Goal: Task Accomplishment & Management: Use online tool/utility

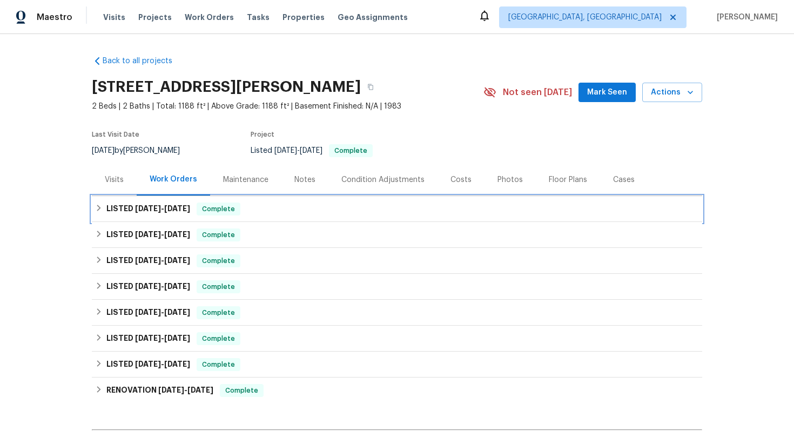
click at [279, 210] on div "LISTED [DATE] - [DATE] Complete" at bounding box center [397, 208] width 604 height 13
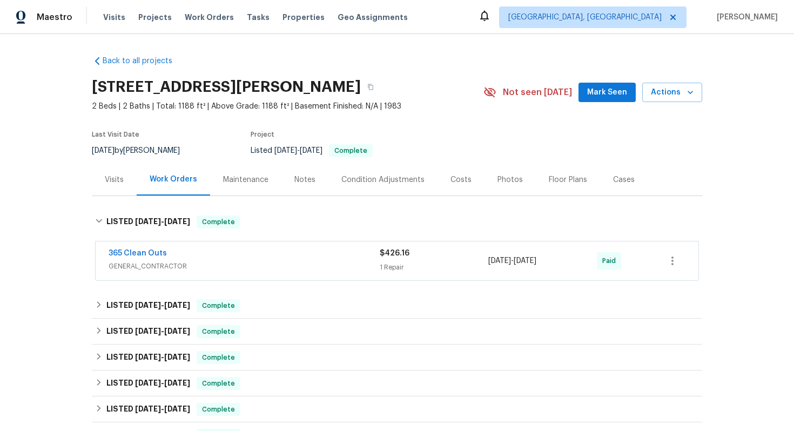
click at [254, 256] on div "365 Clean Outs" at bounding box center [244, 254] width 271 height 13
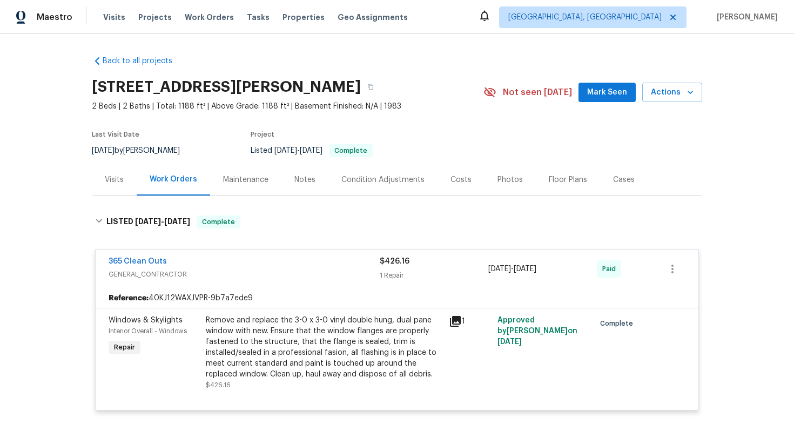
click at [267, 331] on div "Remove and replace the 3-0 x 3-0 vinyl double hung, dual pane window with new. …" at bounding box center [324, 347] width 236 height 65
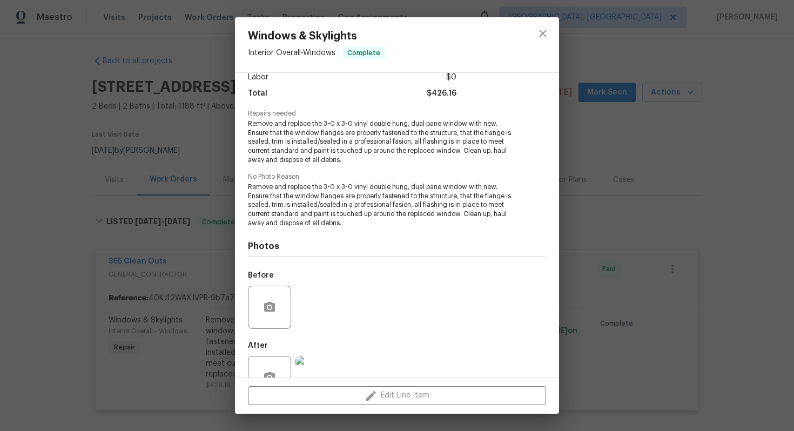
scroll to position [112, 0]
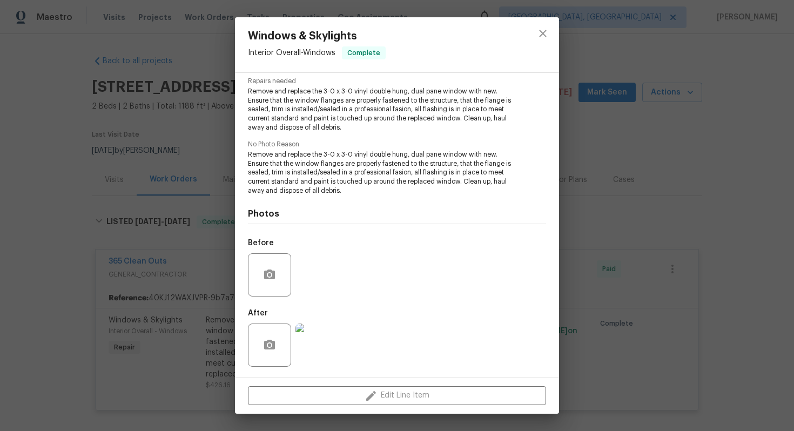
click at [319, 346] on img at bounding box center [316, 344] width 43 height 43
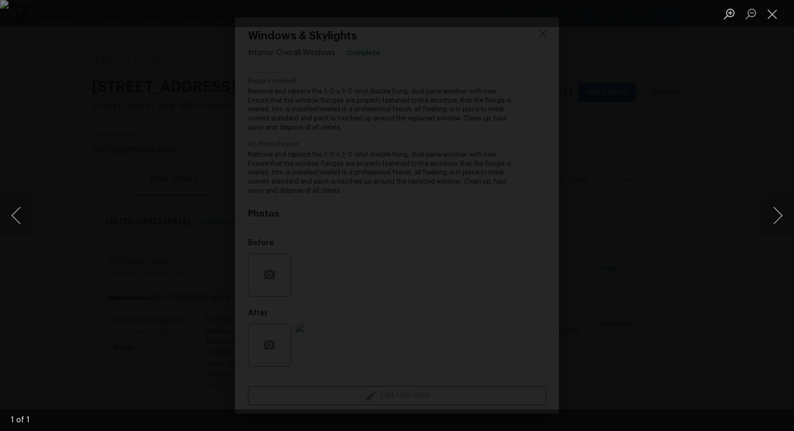
click at [625, 246] on div "Lightbox" at bounding box center [397, 215] width 794 height 431
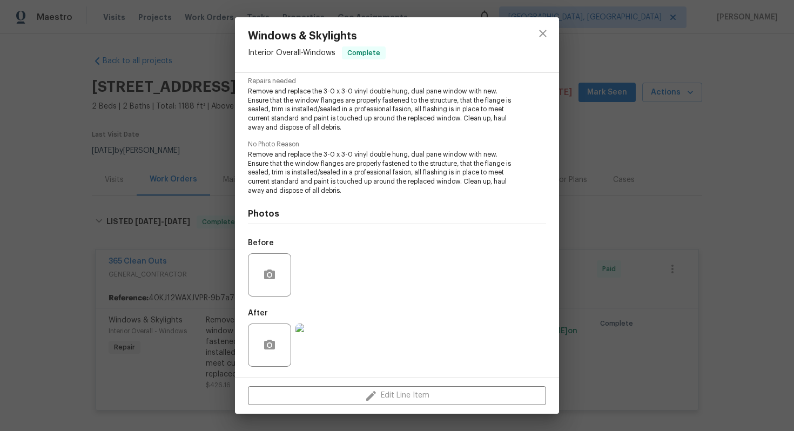
click at [608, 175] on div "Windows & Skylights Interior Overall - Windows Complete Vendor 365 Clean Outs A…" at bounding box center [397, 215] width 794 height 431
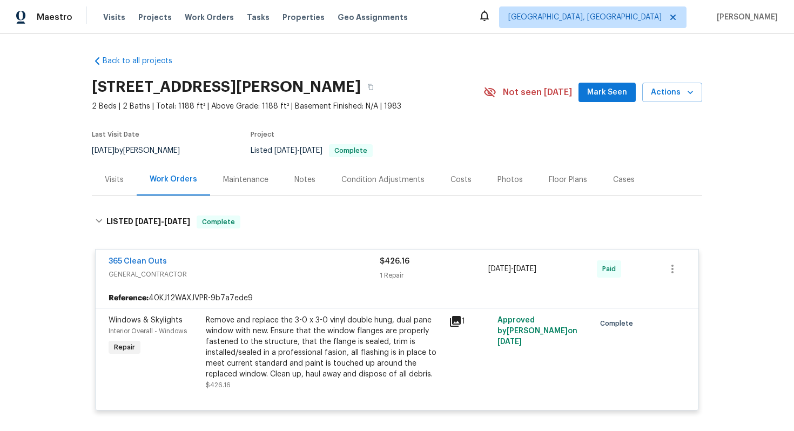
click at [304, 265] on div "365 Clean Outs" at bounding box center [244, 262] width 271 height 13
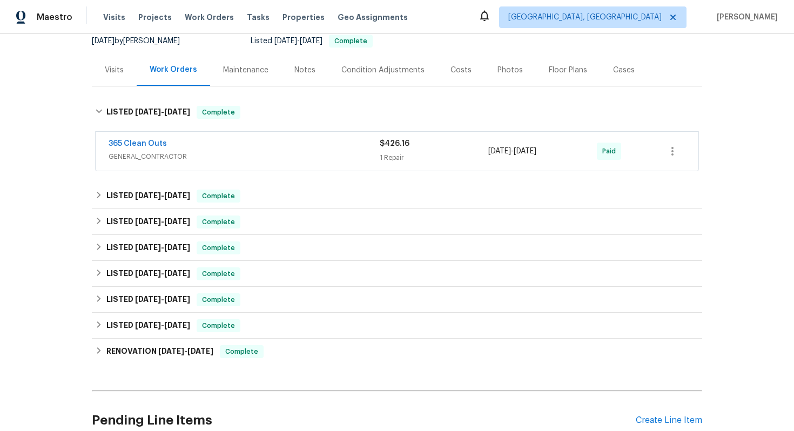
scroll to position [122, 0]
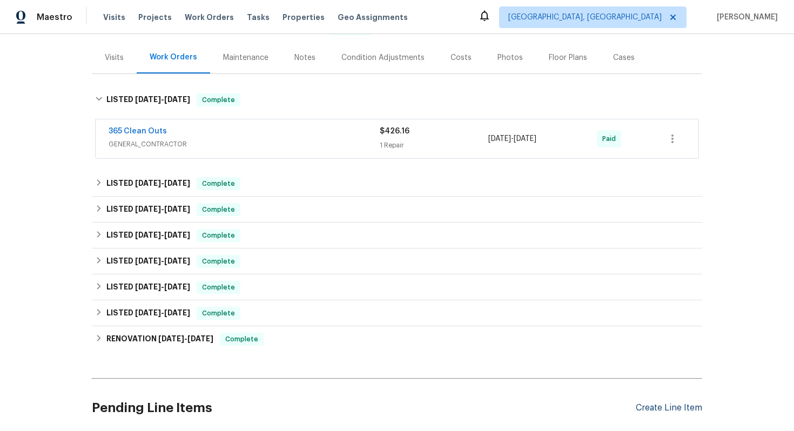
click at [649, 410] on div "Create Line Item" at bounding box center [668, 408] width 66 height 10
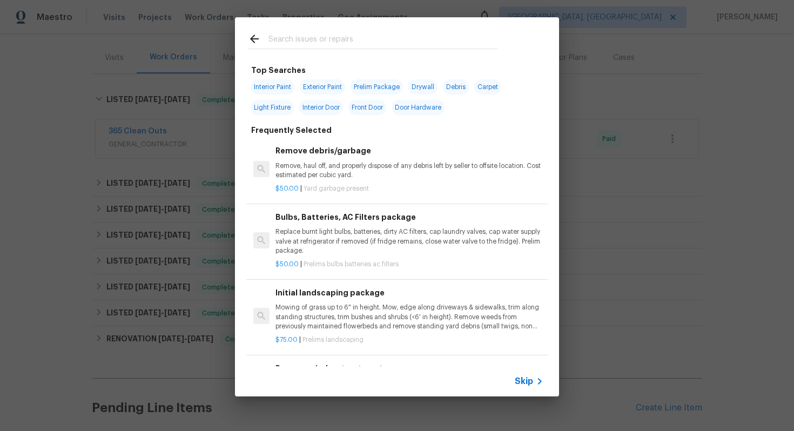
click at [527, 377] on span "Skip" at bounding box center [523, 381] width 18 height 11
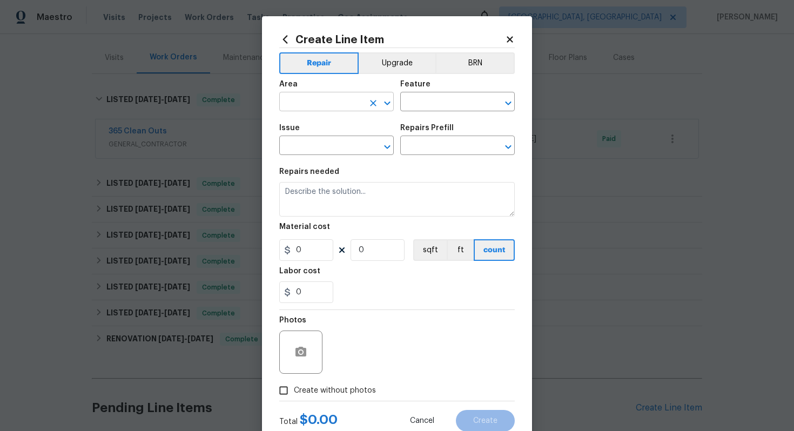
click at [336, 106] on input "text" at bounding box center [321, 102] width 84 height 17
click at [330, 143] on li "Exterior Overall" at bounding box center [336, 145] width 114 height 18
type input "Exterior Overall"
click at [414, 104] on input "text" at bounding box center [442, 102] width 84 height 17
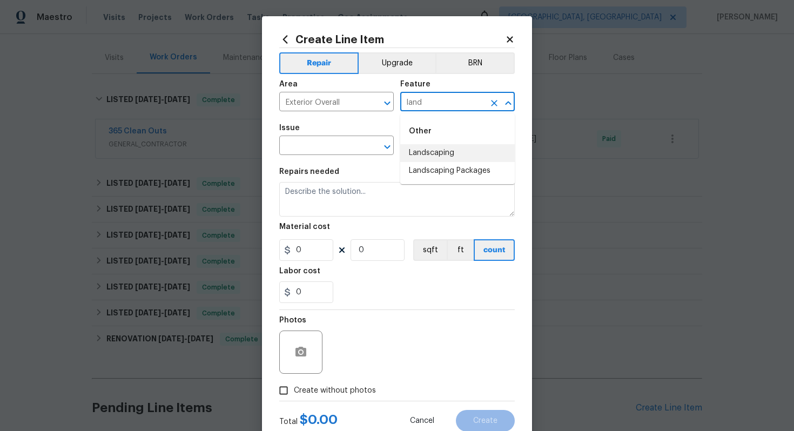
click at [417, 149] on li "Landscaping" at bounding box center [457, 153] width 114 height 18
type input "Landscaping"
click at [313, 152] on input "text" at bounding box center [321, 146] width 84 height 17
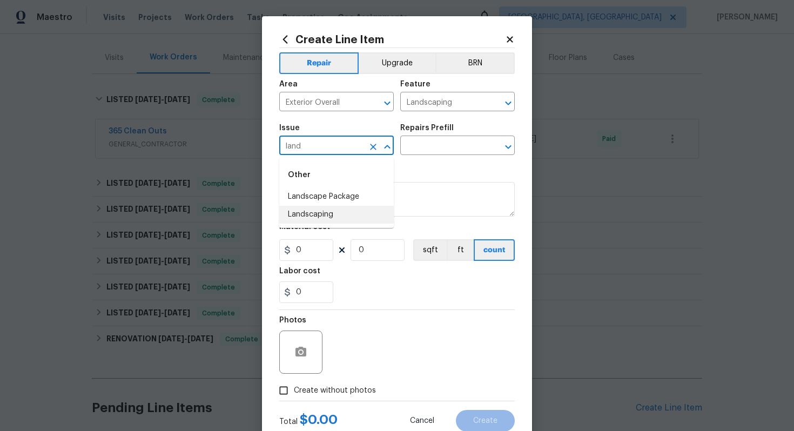
click at [317, 209] on li "Landscaping" at bounding box center [336, 215] width 114 height 18
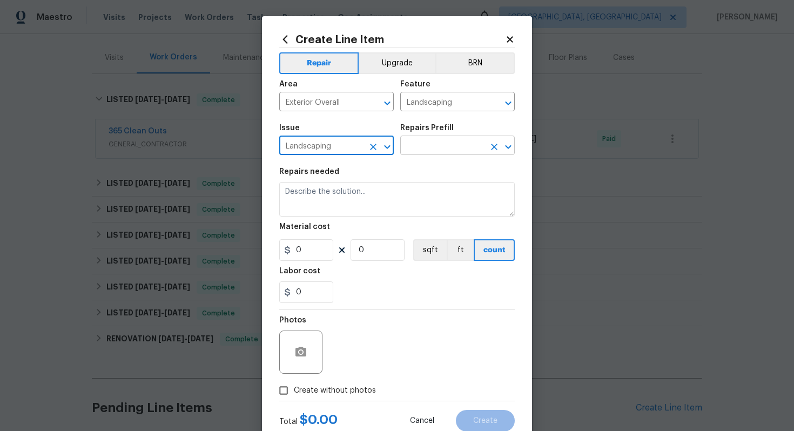
type input "Landscaping"
click at [422, 143] on input "text" at bounding box center [442, 146] width 84 height 17
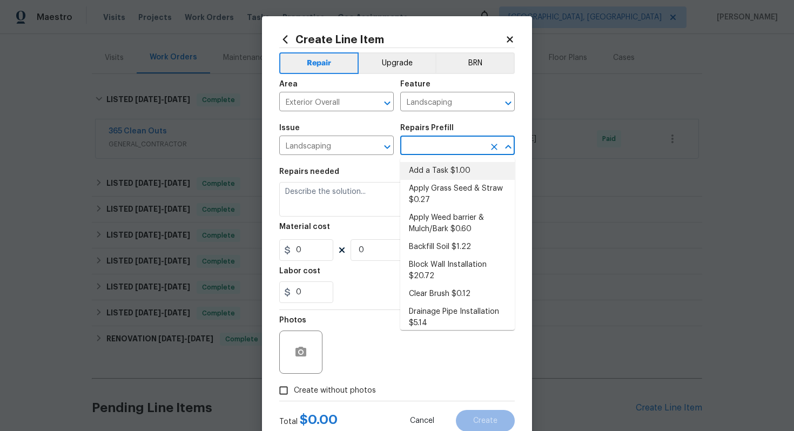
click at [431, 170] on li "Add a Task $1.00" at bounding box center [457, 171] width 114 height 18
type input "Add a Task $1.00"
type textarea "HPM to detail"
type input "1"
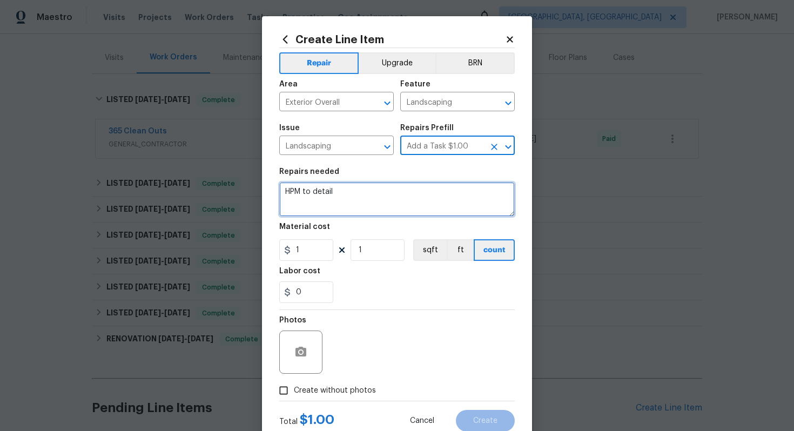
drag, startPoint x: 411, startPoint y: 201, endPoint x: 274, endPoint y: 159, distance: 144.1
click at [274, 159] on div "Create Line Item Repair Upgrade BRN Area Exterior Overall ​ Feature Landscaping…" at bounding box center [397, 232] width 270 height 432
paste textarea "Please replace or reinstall the window screen."
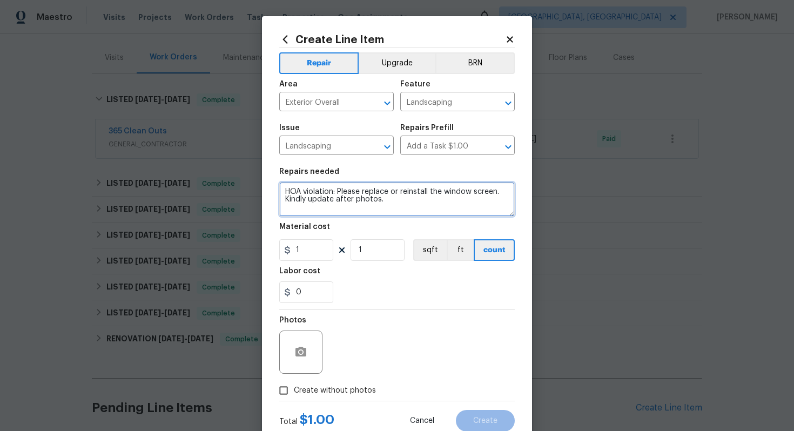
type textarea "HOA violation: Please replace or reinstall the window screen. Kindly update aft…"
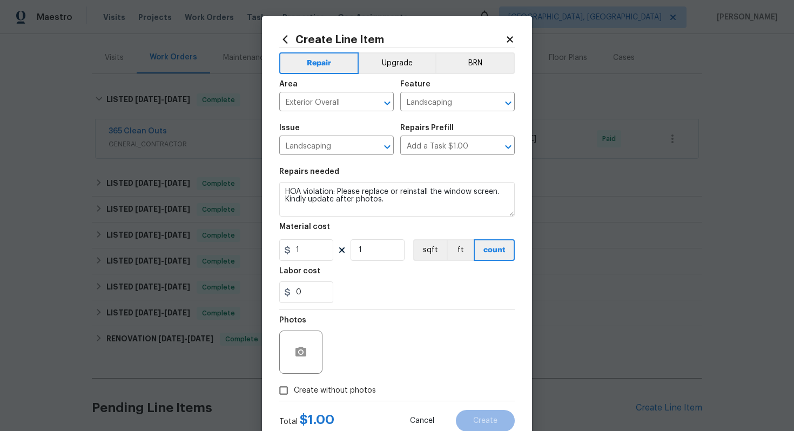
click at [320, 262] on section "Repairs needed HOA violation: Please replace or reinstall the window screen. Ki…" at bounding box center [396, 235] width 235 height 148
click at [320, 257] on input "1" at bounding box center [306, 250] width 54 height 22
type input "75"
click at [310, 364] on div at bounding box center [300, 351] width 43 height 43
click at [307, 354] on button "button" at bounding box center [301, 352] width 26 height 26
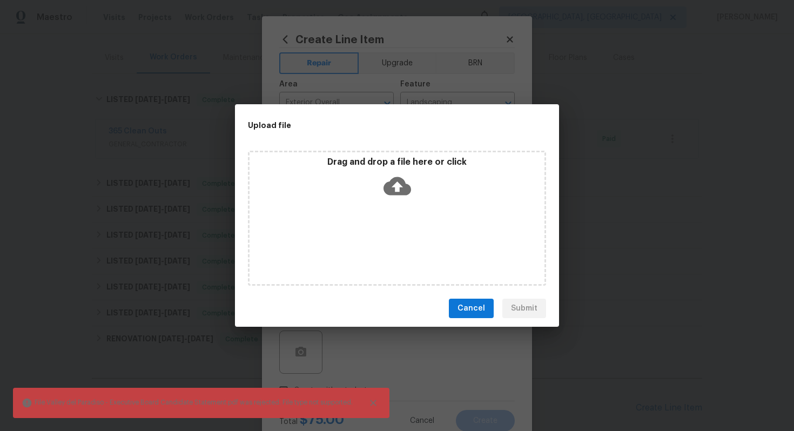
click at [396, 191] on icon at bounding box center [397, 186] width 28 height 18
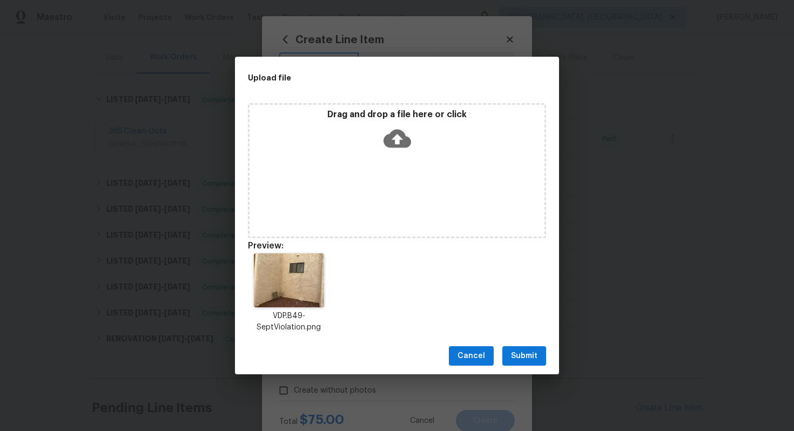
click at [522, 348] on button "Submit" at bounding box center [524, 356] width 44 height 20
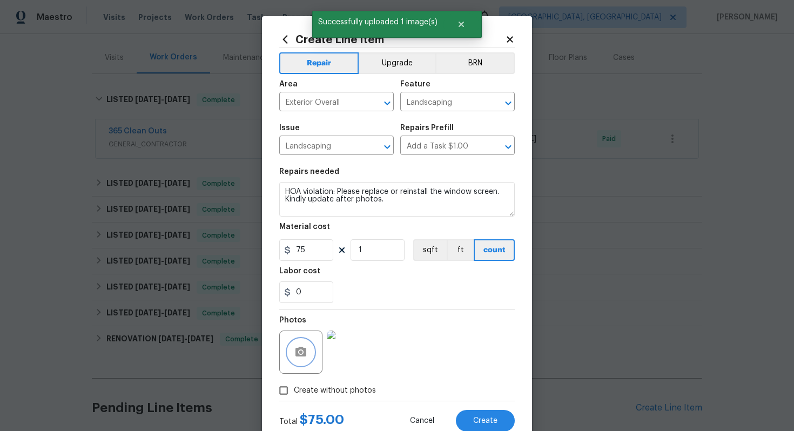
scroll to position [35, 0]
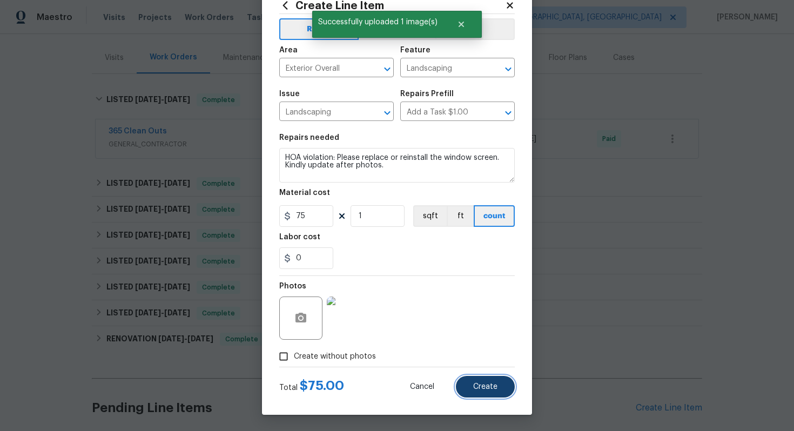
click at [481, 386] on span "Create" at bounding box center [485, 387] width 24 height 8
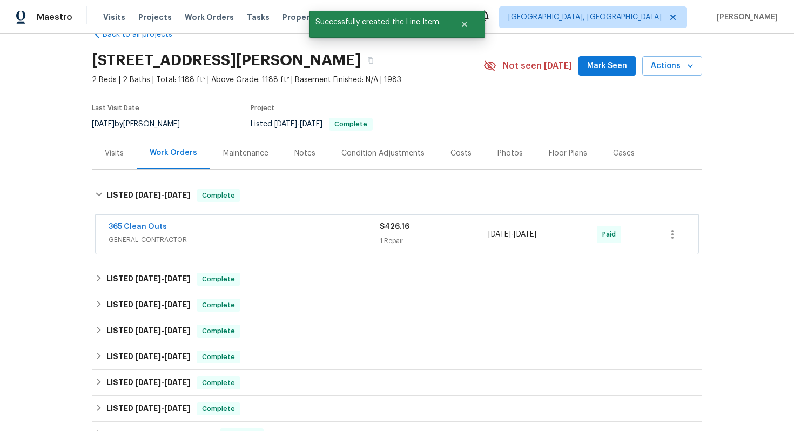
scroll to position [331, 0]
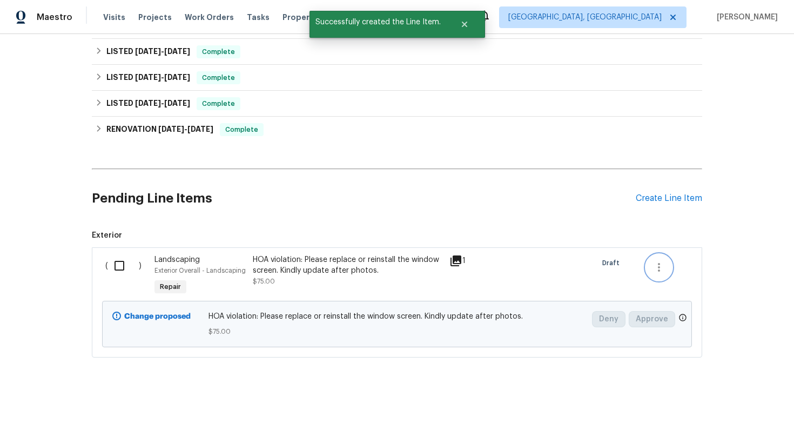
click at [666, 268] on button "button" at bounding box center [659, 267] width 26 height 26
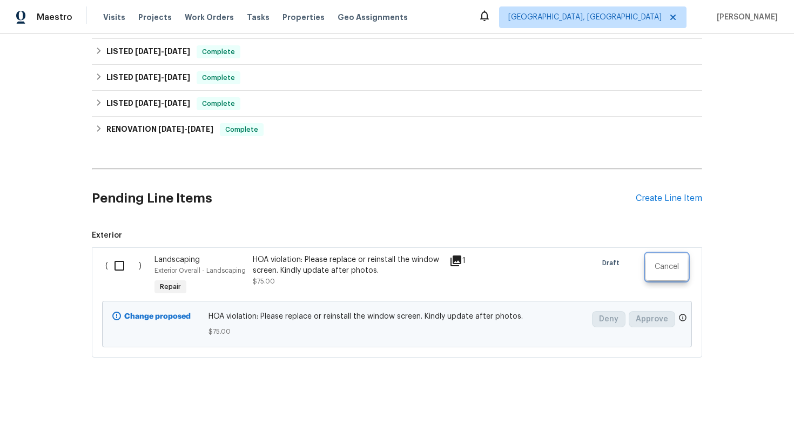
click at [124, 266] on div at bounding box center [397, 215] width 794 height 431
click at [120, 266] on input "checkbox" at bounding box center [123, 265] width 31 height 23
checkbox input "true"
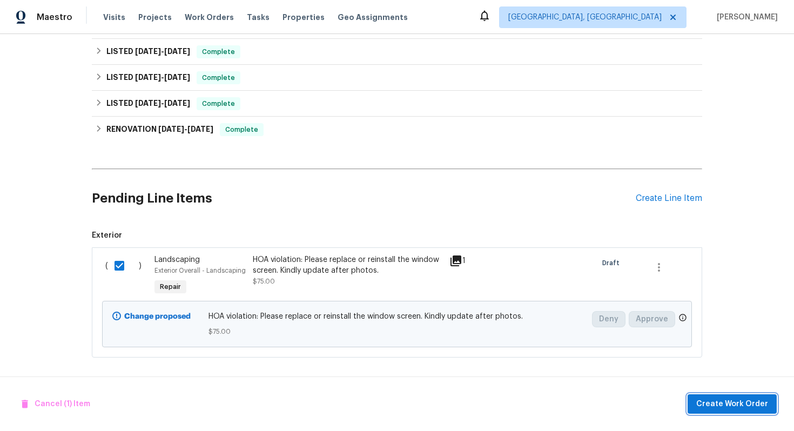
click at [710, 401] on span "Create Work Order" at bounding box center [732, 403] width 72 height 13
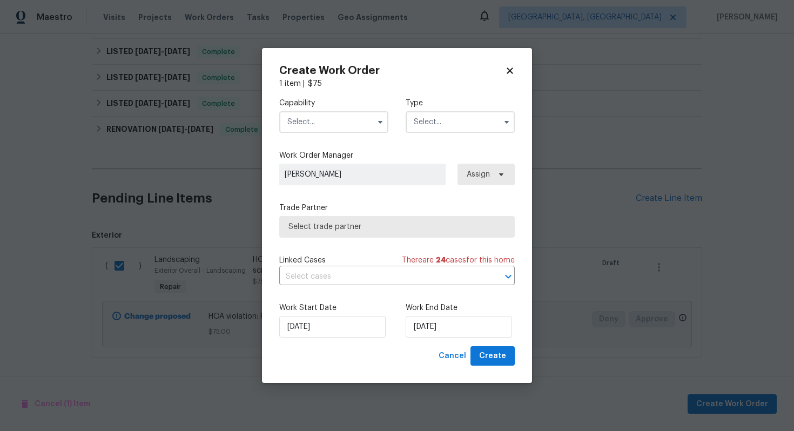
click at [343, 110] on div "Capability" at bounding box center [333, 115] width 109 height 35
click at [338, 129] on input "text" at bounding box center [333, 122] width 109 height 22
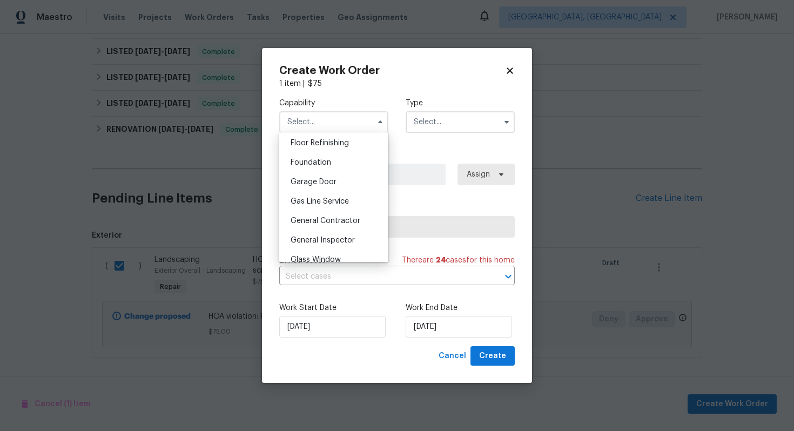
scroll to position [438, 0]
click at [330, 218] on div "General Contractor" at bounding box center [334, 222] width 104 height 19
type input "General Contractor"
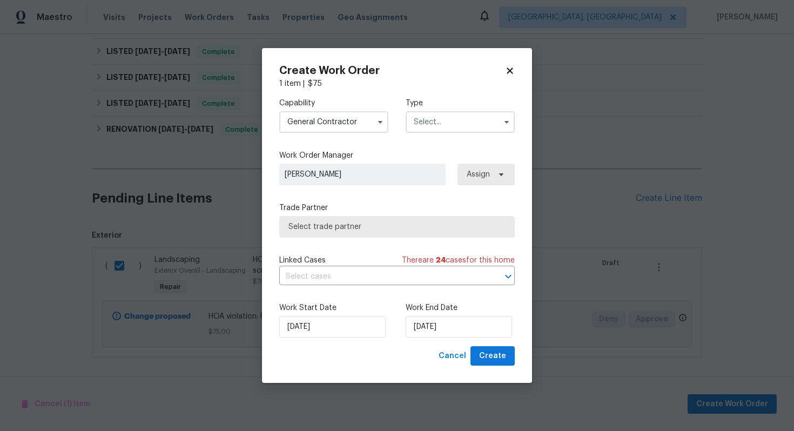
click at [436, 123] on input "text" at bounding box center [459, 122] width 109 height 22
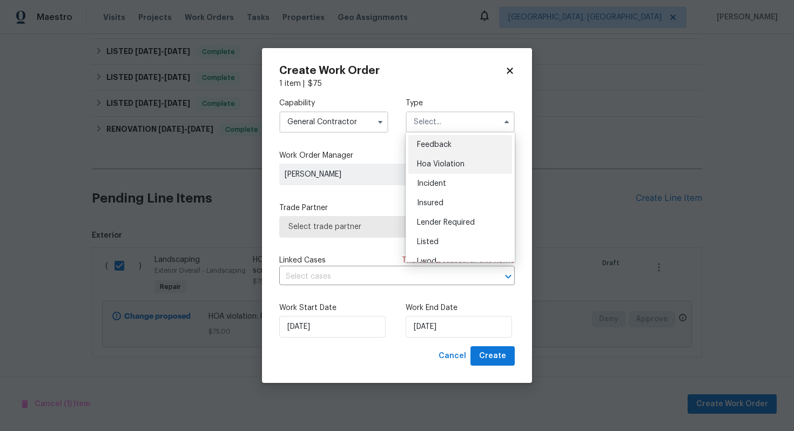
click at [434, 159] on div "Hoa Violation" at bounding box center [460, 163] width 104 height 19
type input "Hoa Violation"
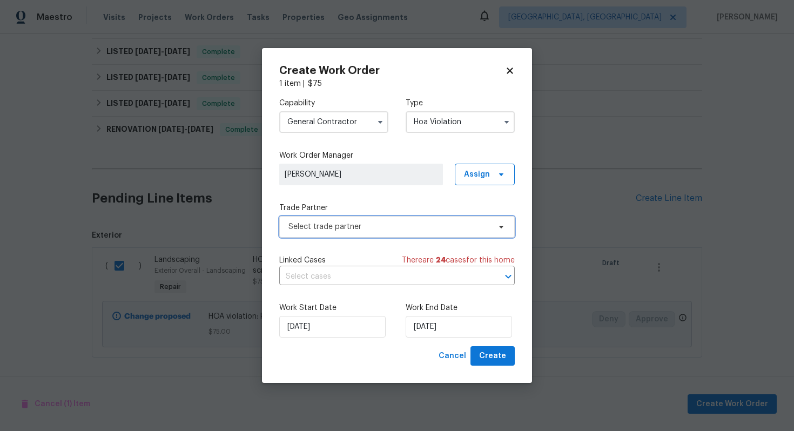
click at [367, 229] on span "Select trade partner" at bounding box center [388, 226] width 201 height 11
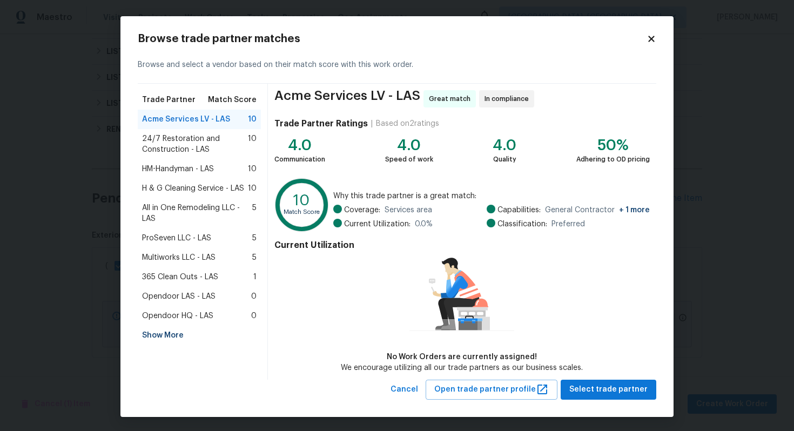
click at [194, 166] on span "HM-Handyman - LAS" at bounding box center [178, 169] width 72 height 11
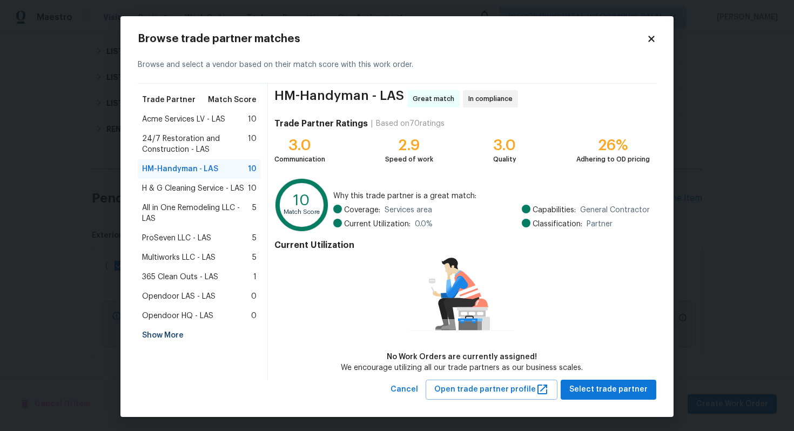
click at [218, 122] on span "Acme Services LV - LAS" at bounding box center [183, 119] width 83 height 11
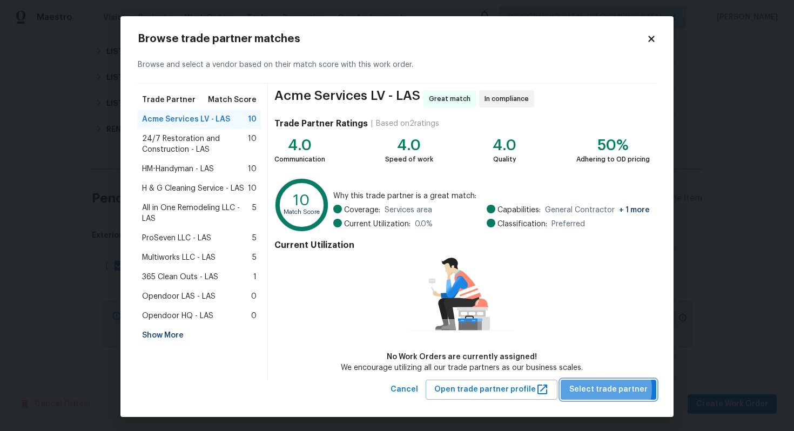
click at [605, 388] on span "Select trade partner" at bounding box center [608, 389] width 78 height 13
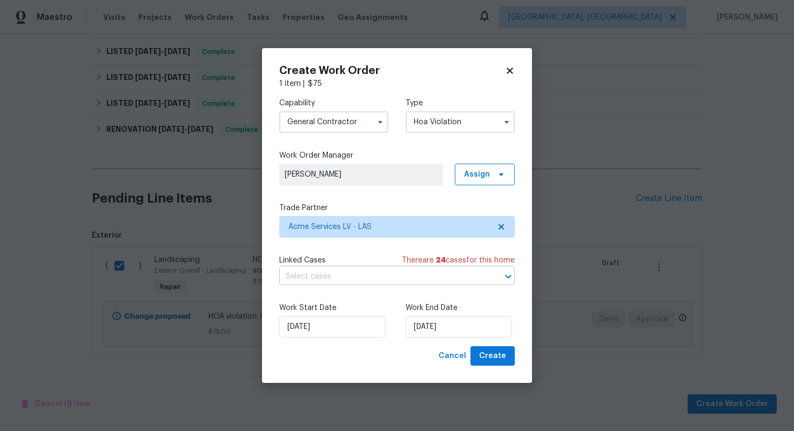
click at [476, 282] on input "text" at bounding box center [381, 276] width 205 height 17
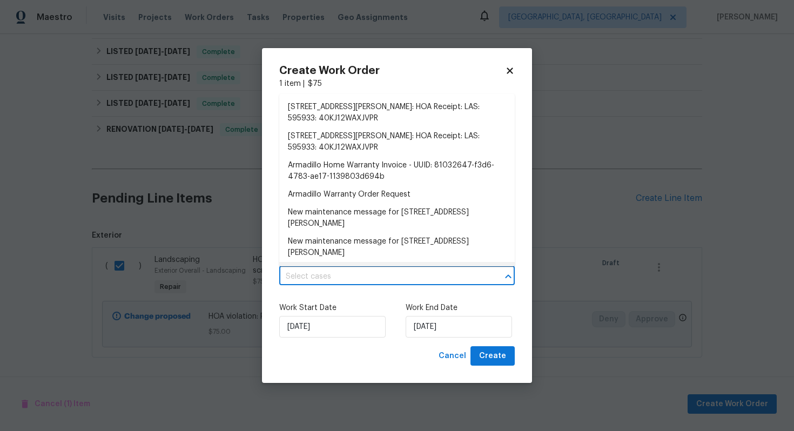
click at [356, 295] on div "Work Start Date 24/09/2025 Work End Date 24/09/2025" at bounding box center [396, 320] width 235 height 52
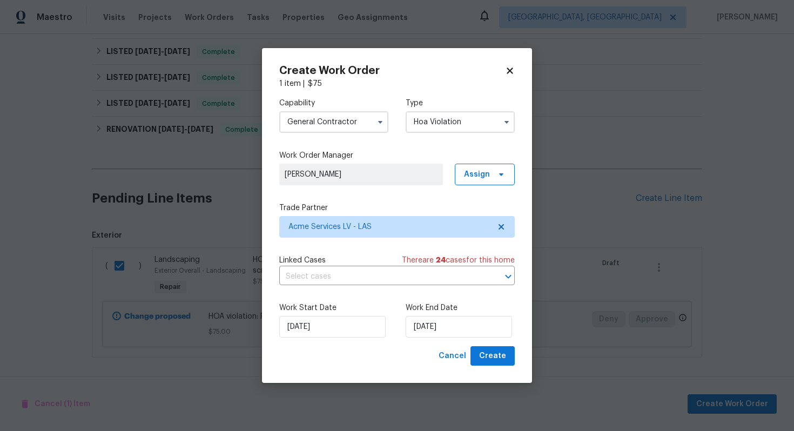
click at [378, 300] on div "Work Start Date 24/09/2025 Work End Date 24/09/2025" at bounding box center [396, 320] width 235 height 52
click at [338, 338] on div "Work Start Date 24/09/2025 Work End Date 24/09/2025" at bounding box center [396, 320] width 235 height 52
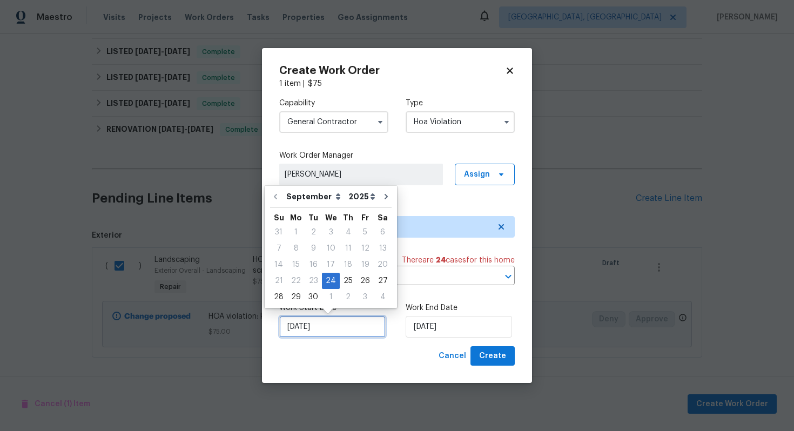
click at [341, 336] on input "24/09/2025" at bounding box center [332, 327] width 106 height 22
click at [330, 277] on div "24" at bounding box center [331, 280] width 18 height 15
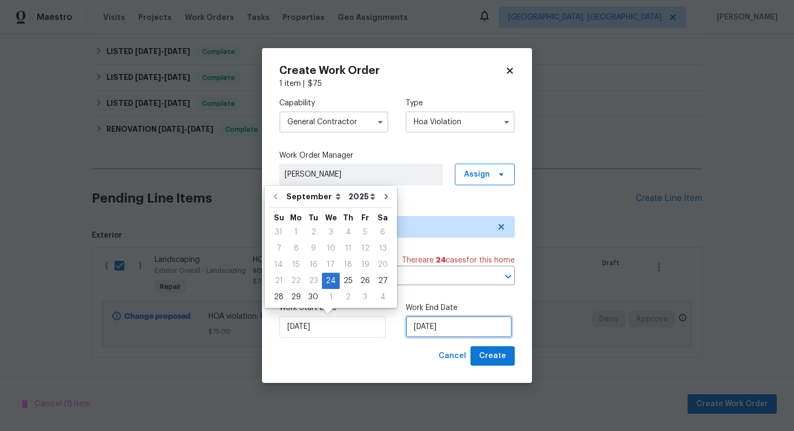
click at [451, 329] on input "24/09/2025" at bounding box center [458, 327] width 106 height 22
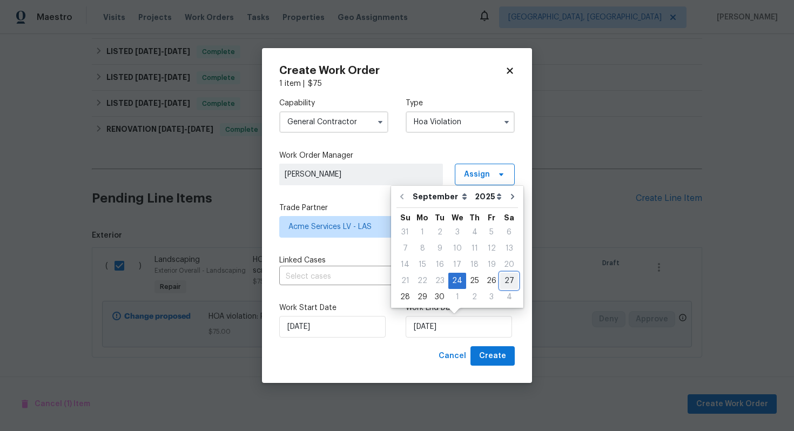
click at [505, 281] on div "27" at bounding box center [509, 280] width 18 height 15
type input "27/09/2025"
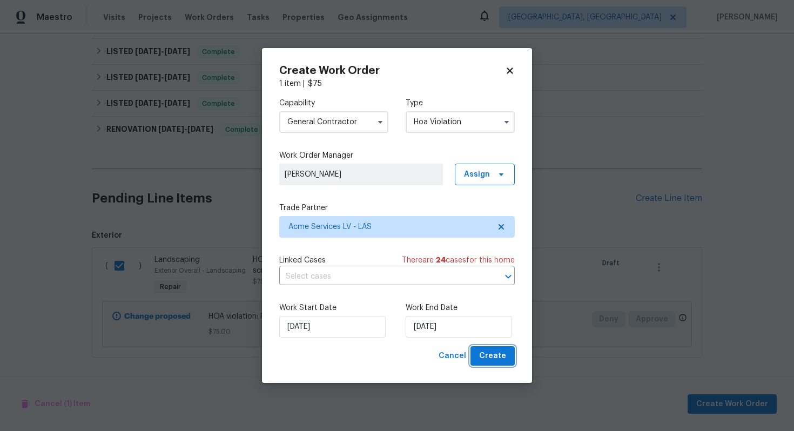
click at [497, 358] on span "Create" at bounding box center [492, 355] width 27 height 13
checkbox input "false"
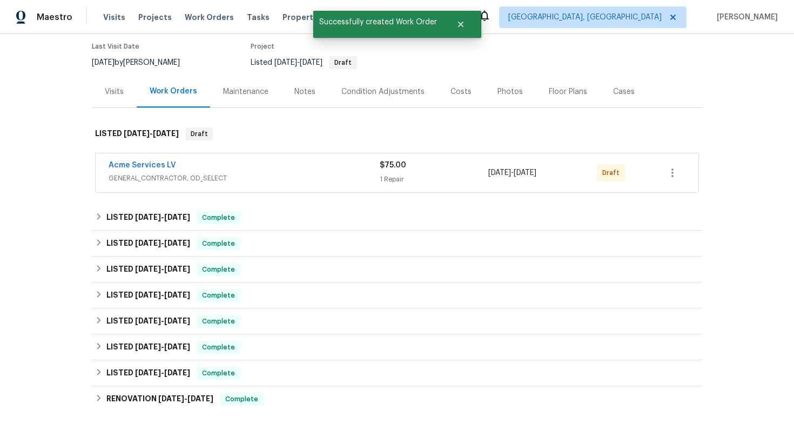
scroll to position [10, 0]
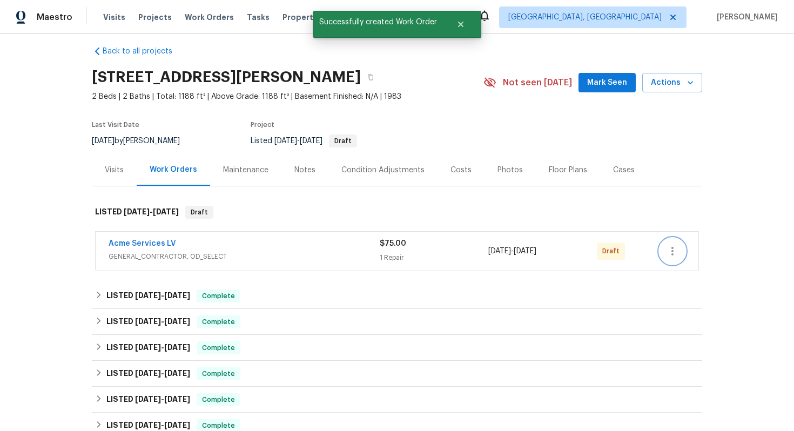
click at [679, 247] on button "button" at bounding box center [672, 251] width 26 height 26
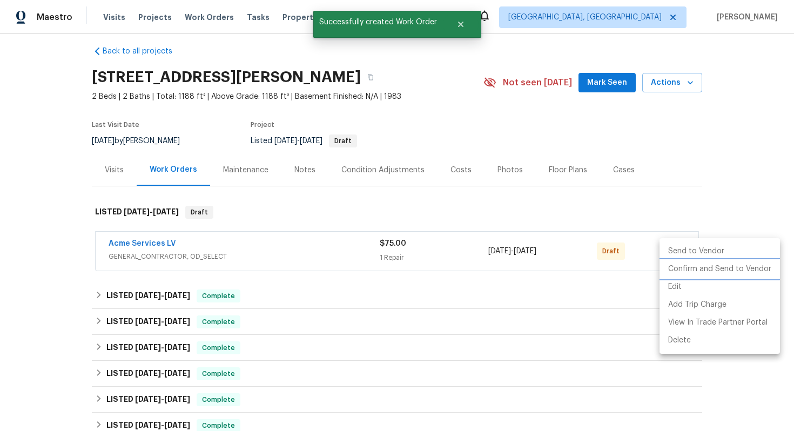
click at [670, 273] on li "Confirm and Send to Vendor" at bounding box center [719, 269] width 120 height 18
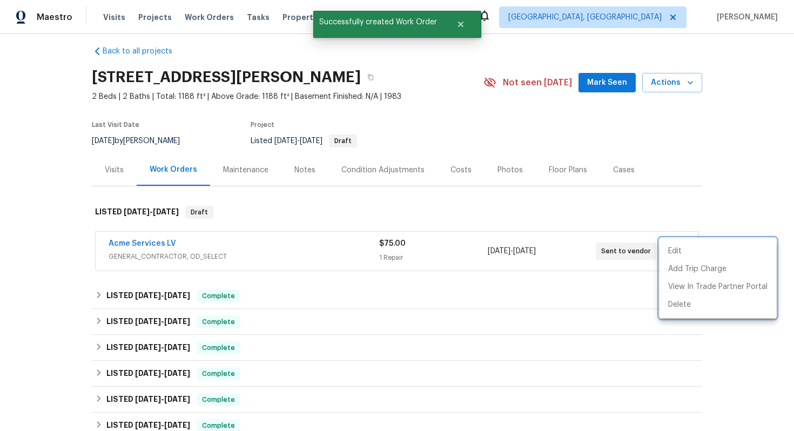
click at [485, 280] on div at bounding box center [397, 215] width 794 height 431
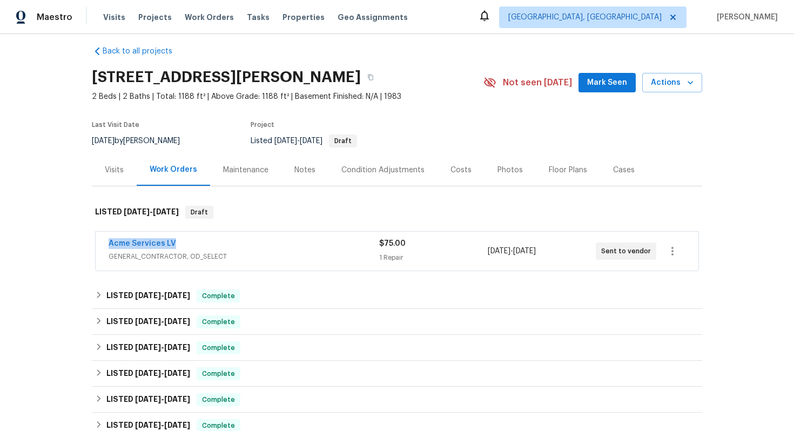
drag, startPoint x: 202, startPoint y: 241, endPoint x: 60, endPoint y: 231, distance: 142.4
click at [60, 231] on div "Back to all projects 2080 Karen Ave Unit 49, Las Vegas, NV 89169 2 Beds | 2 Bat…" at bounding box center [397, 232] width 794 height 397
copy link "Acme Services LV"
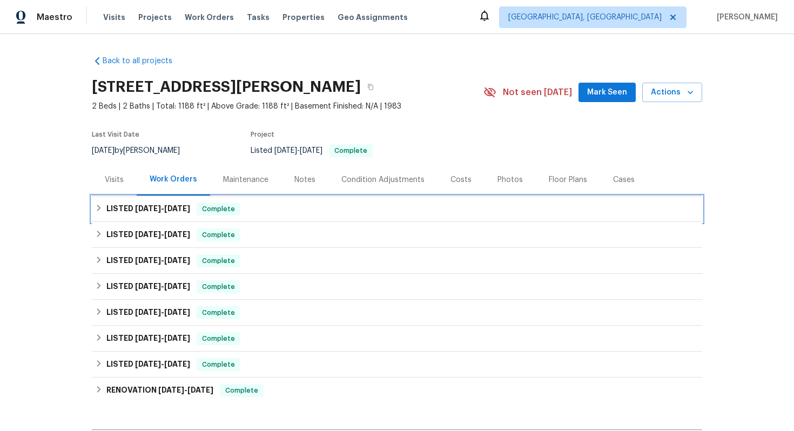
click at [269, 215] on div "LISTED [DATE] - [DATE] Complete" at bounding box center [397, 208] width 604 height 13
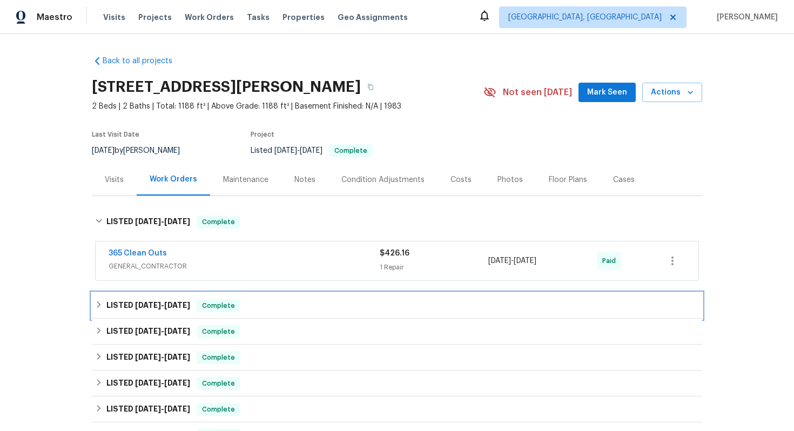
click at [269, 301] on div "LISTED 4/8/25 - 4/9/25 Complete" at bounding box center [397, 305] width 604 height 13
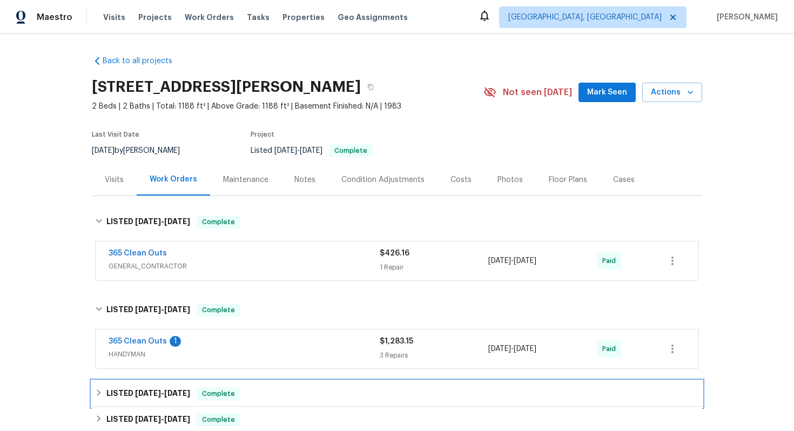
click at [261, 388] on div "LISTED 4/3/25 - 4/4/25 Complete" at bounding box center [397, 393] width 604 height 13
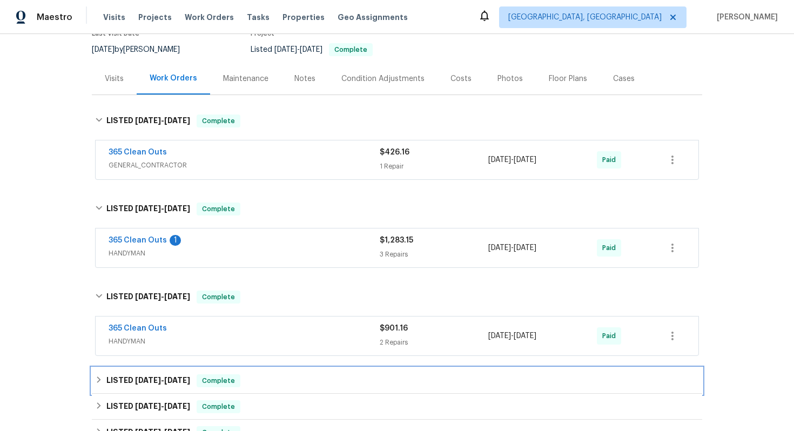
click at [266, 387] on div "LISTED 3/27/25 - 4/2/25 Complete" at bounding box center [397, 380] width 604 height 13
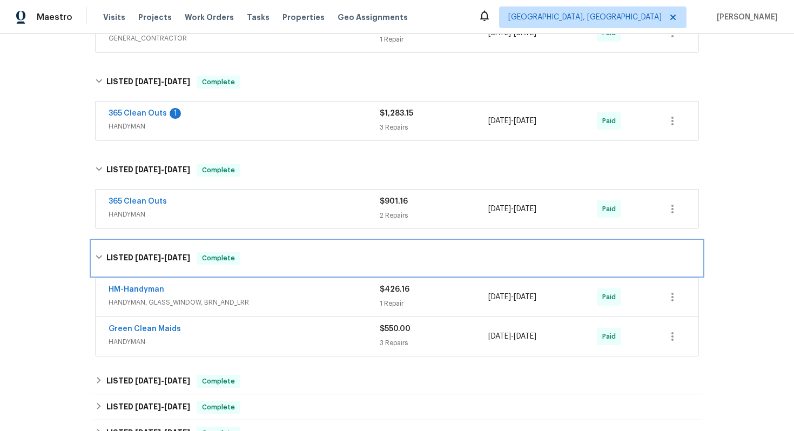
scroll to position [239, 0]
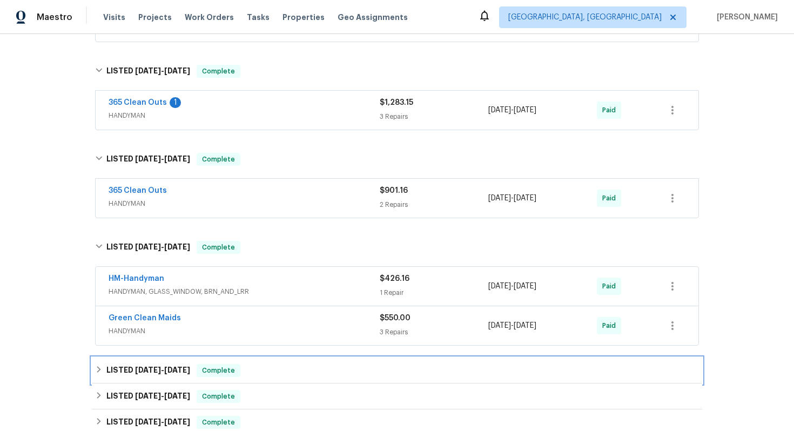
click at [262, 370] on div "LISTED 2/20/25 - 2/21/25 Complete" at bounding box center [397, 370] width 604 height 13
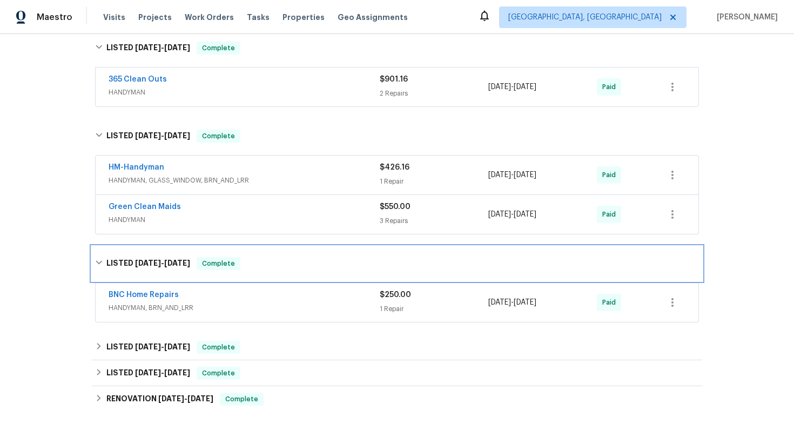
scroll to position [370, 0]
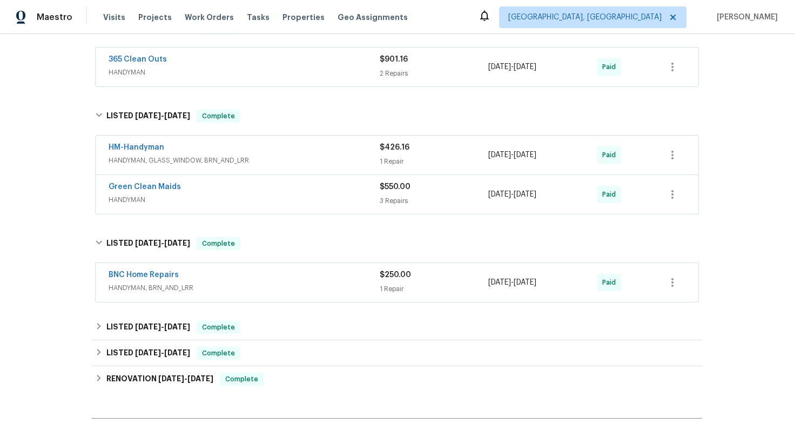
click at [274, 314] on div "Back to all projects 2080 Karen Ave Unit 49, Las Vegas, NV 89169 2 Beds | 2 Bat…" at bounding box center [397, 146] width 610 height 938
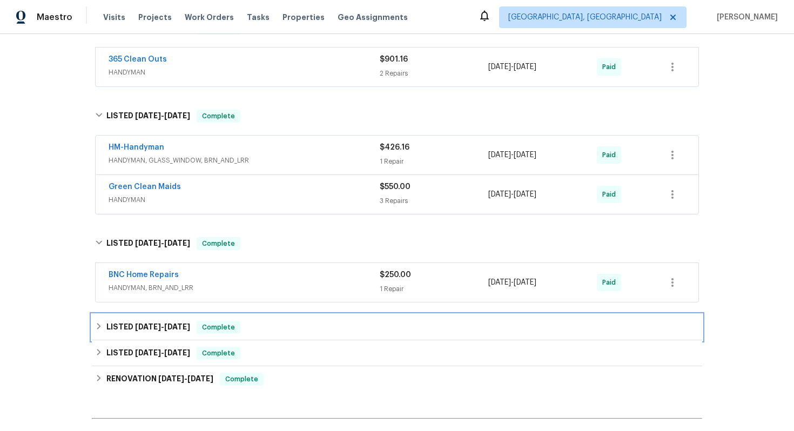
click at [275, 330] on div "LISTED 2/3/25 - 2/8/25 Complete" at bounding box center [397, 327] width 604 height 13
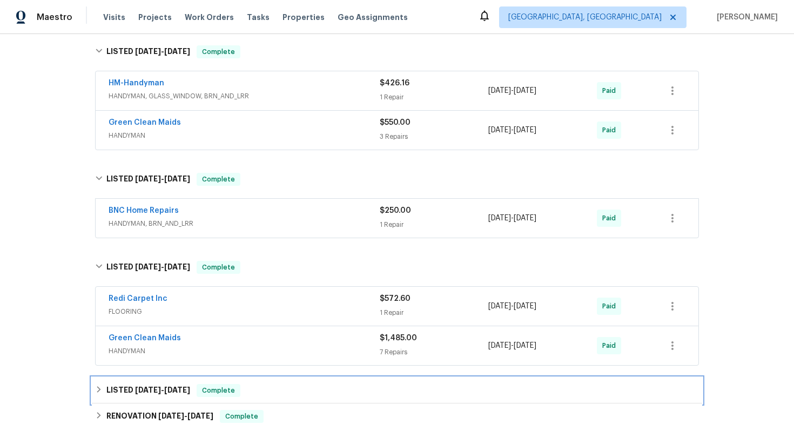
click at [296, 389] on div "LISTED 1/17/25 - 1/18/25 Complete" at bounding box center [397, 390] width 604 height 13
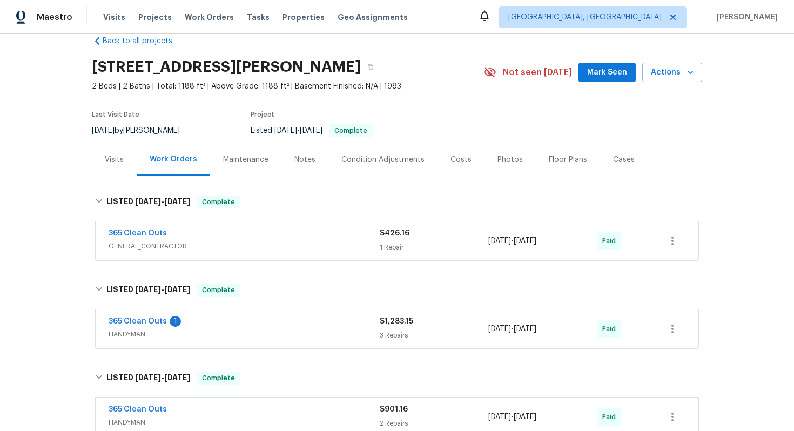
scroll to position [0, 0]
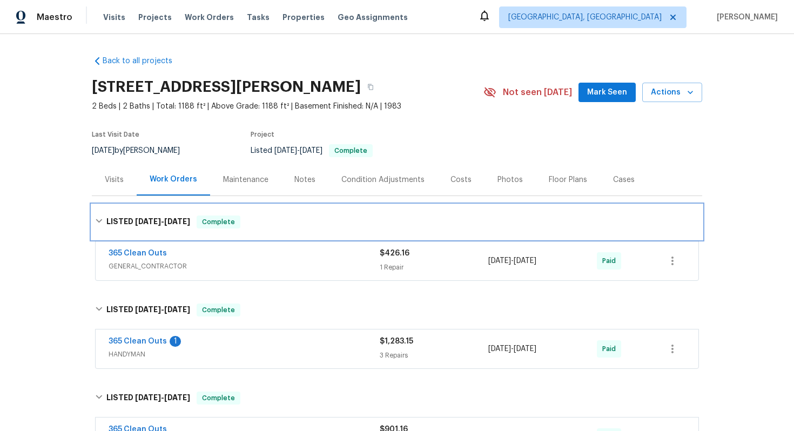
click at [102, 220] on icon at bounding box center [99, 221] width 8 height 8
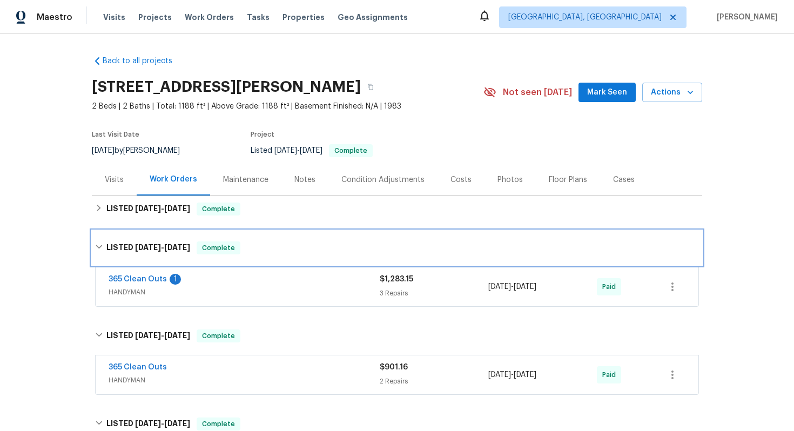
click at [100, 247] on icon at bounding box center [99, 247] width 6 height 4
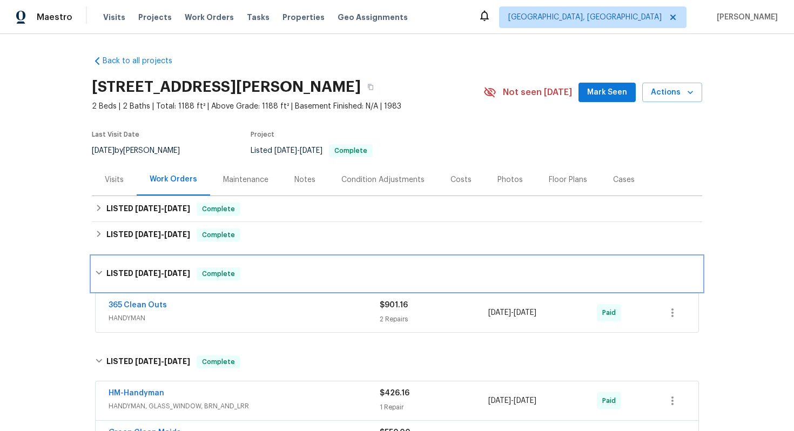
click at [100, 272] on icon at bounding box center [99, 273] width 6 height 4
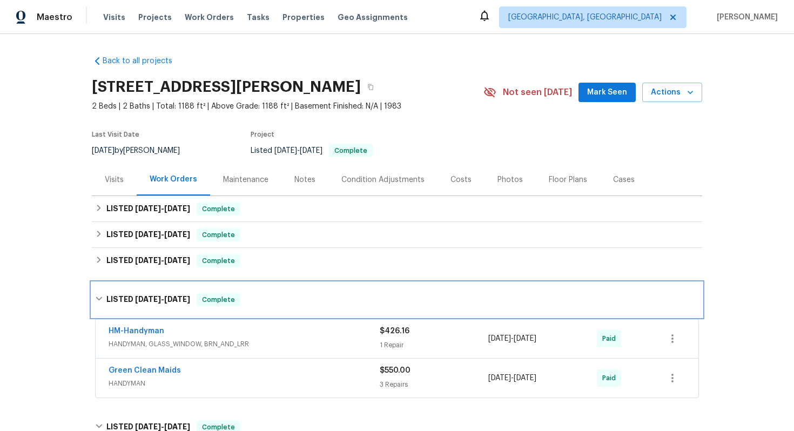
click at [102, 301] on icon at bounding box center [99, 299] width 8 height 8
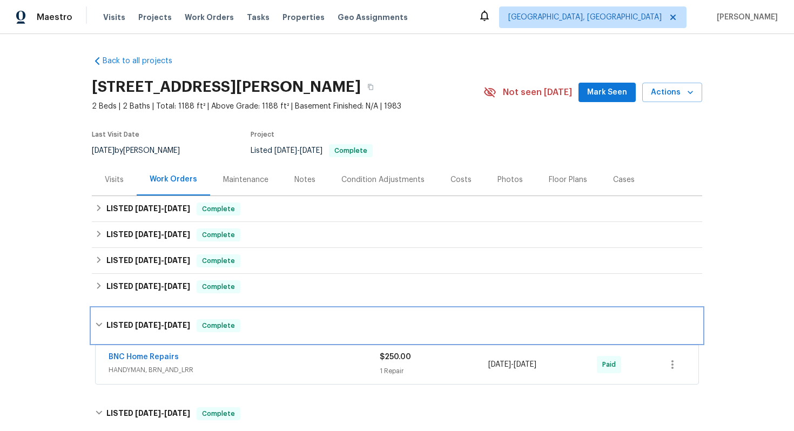
click at [109, 326] on h6 "LISTED 2/20/25 - 2/21/25" at bounding box center [148, 325] width 84 height 13
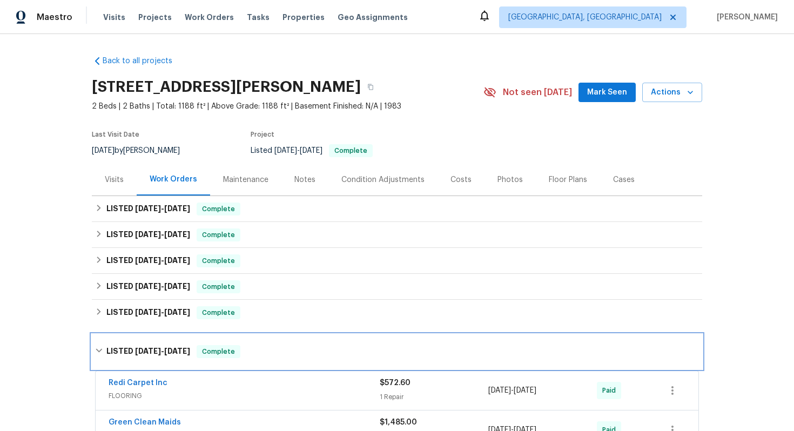
click at [110, 347] on h6 "LISTED 2/3/25 - 2/8/25" at bounding box center [148, 351] width 84 height 13
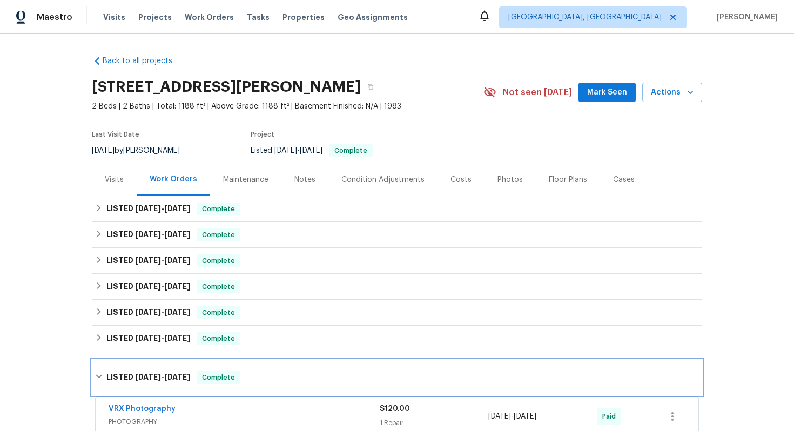
click at [118, 375] on h6 "LISTED 1/17/25 - 1/18/25" at bounding box center [148, 377] width 84 height 13
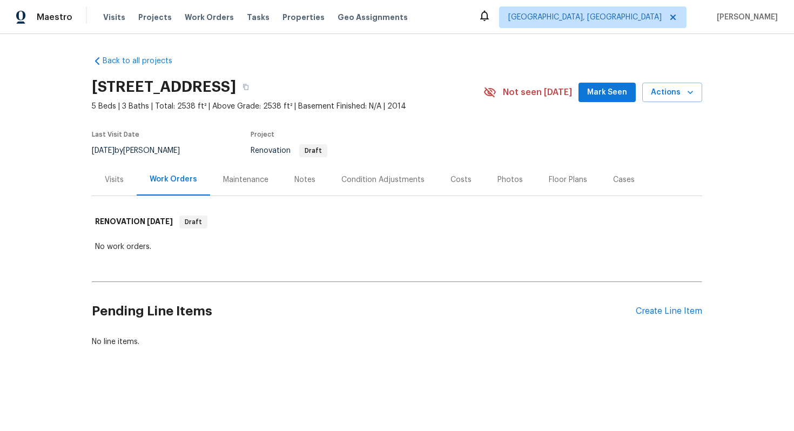
click at [121, 187] on div "Visits" at bounding box center [114, 180] width 45 height 32
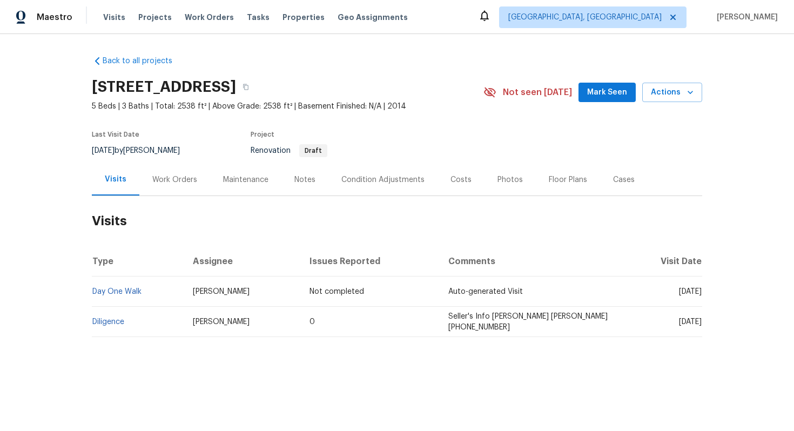
click at [114, 317] on td "Diligence" at bounding box center [138, 322] width 92 height 30
click at [119, 322] on link "Diligence" at bounding box center [108, 322] width 32 height 8
click at [124, 293] on link "Day One Walk" at bounding box center [116, 292] width 49 height 8
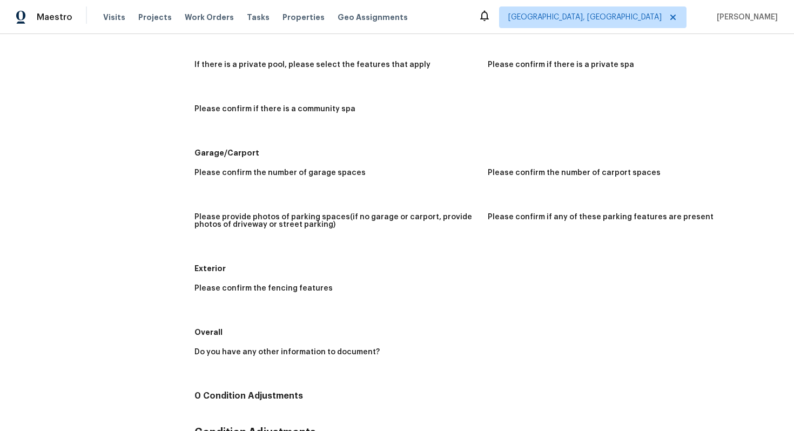
scroll to position [1519, 0]
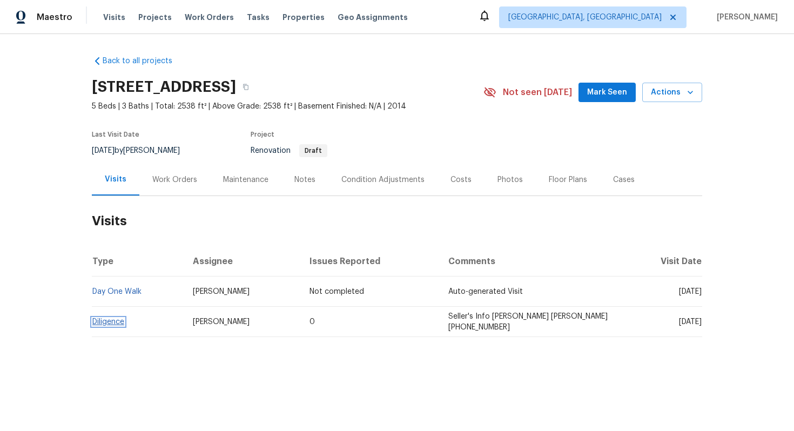
click at [115, 324] on link "Diligence" at bounding box center [108, 322] width 32 height 8
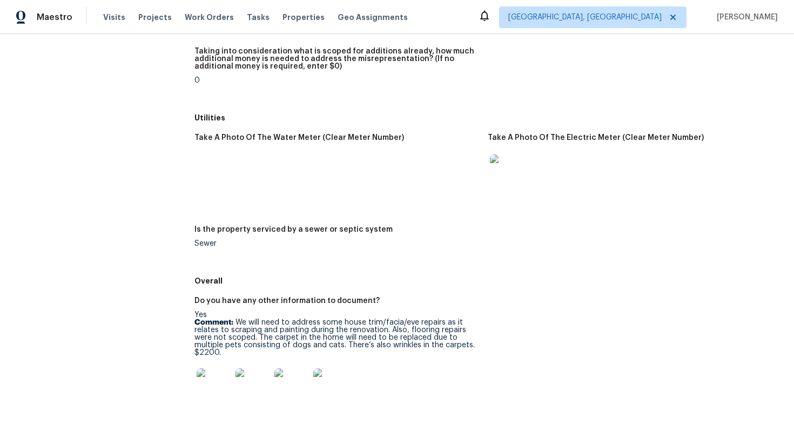
scroll to position [1502, 0]
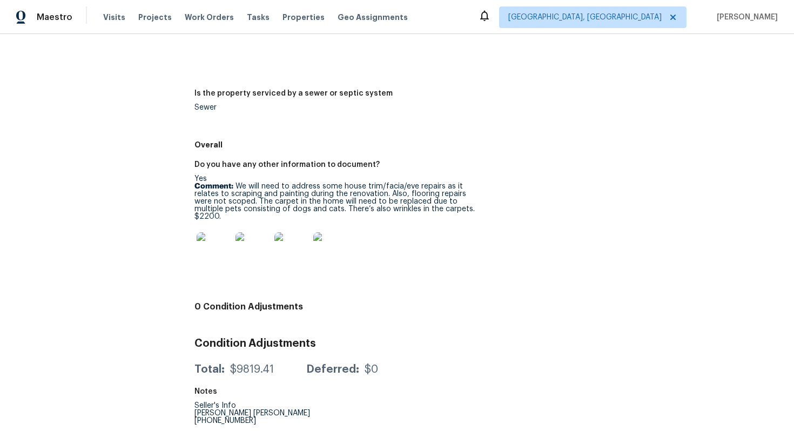
click at [226, 249] on img at bounding box center [214, 249] width 35 height 35
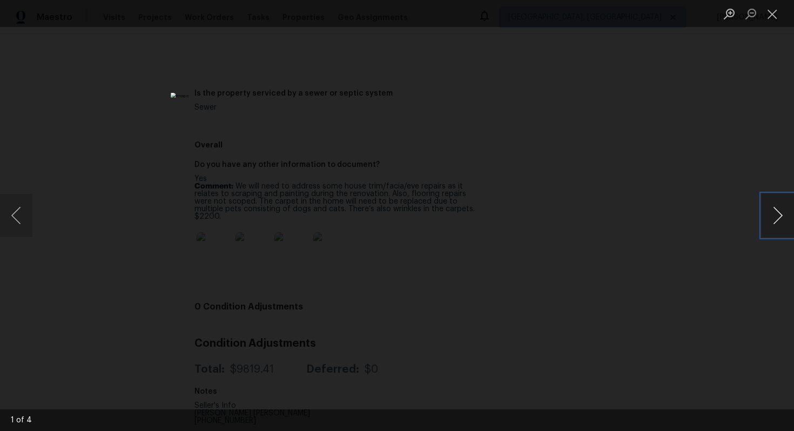
click at [762, 201] on button "Next image" at bounding box center [777, 215] width 32 height 43
click at [777, 20] on button "Close lightbox" at bounding box center [772, 13] width 22 height 19
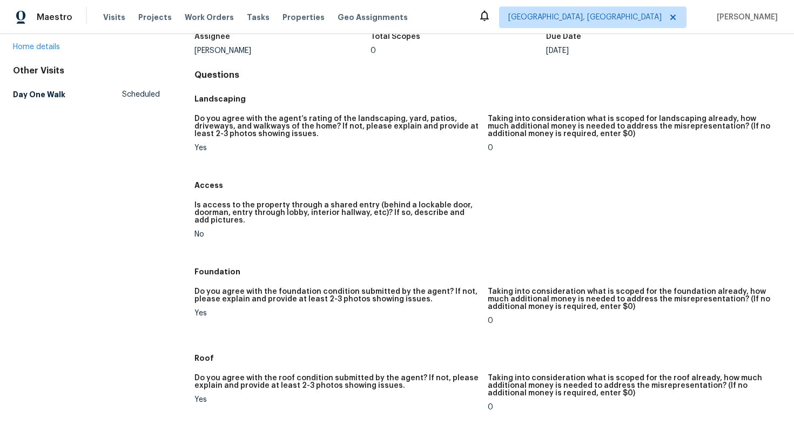
scroll to position [0, 0]
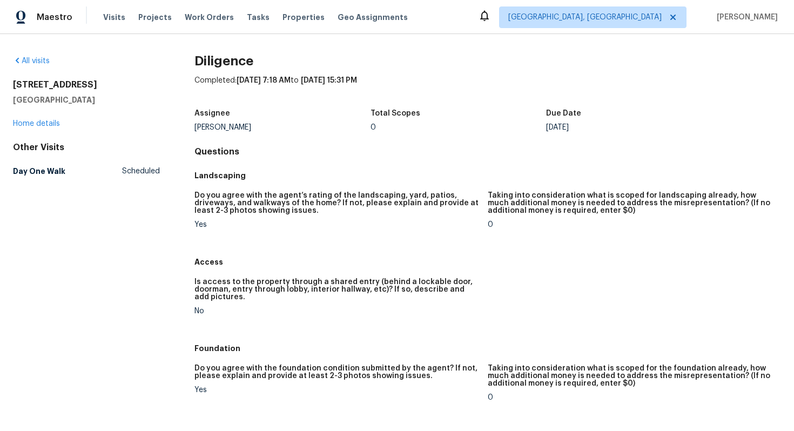
click at [150, 26] on div "Visits Projects Work Orders Tasks Properties Geo Assignments" at bounding box center [261, 17] width 317 height 22
